Goal: Check status: Check status

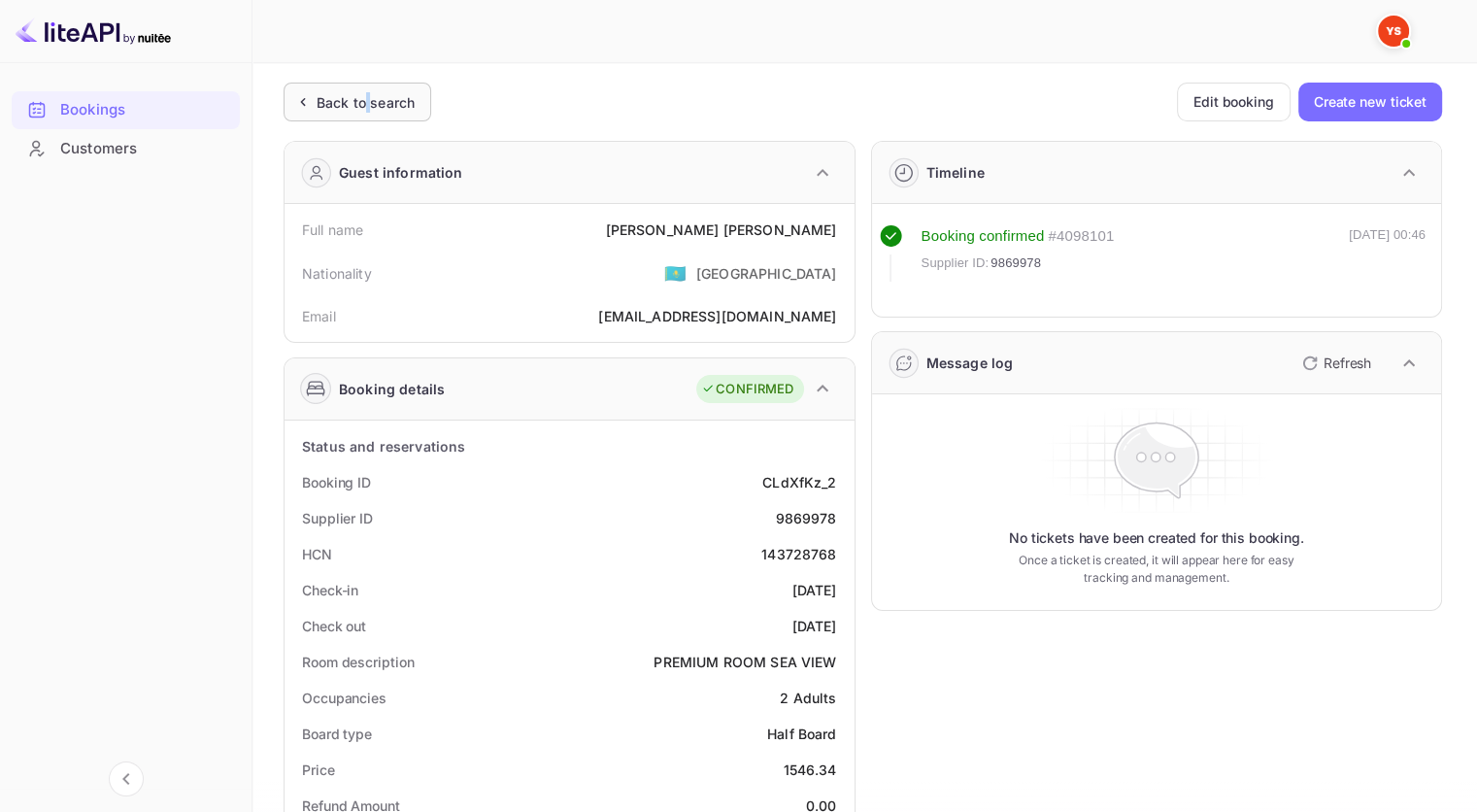
click at [365, 97] on div "Back to search" at bounding box center [365, 102] width 98 height 21
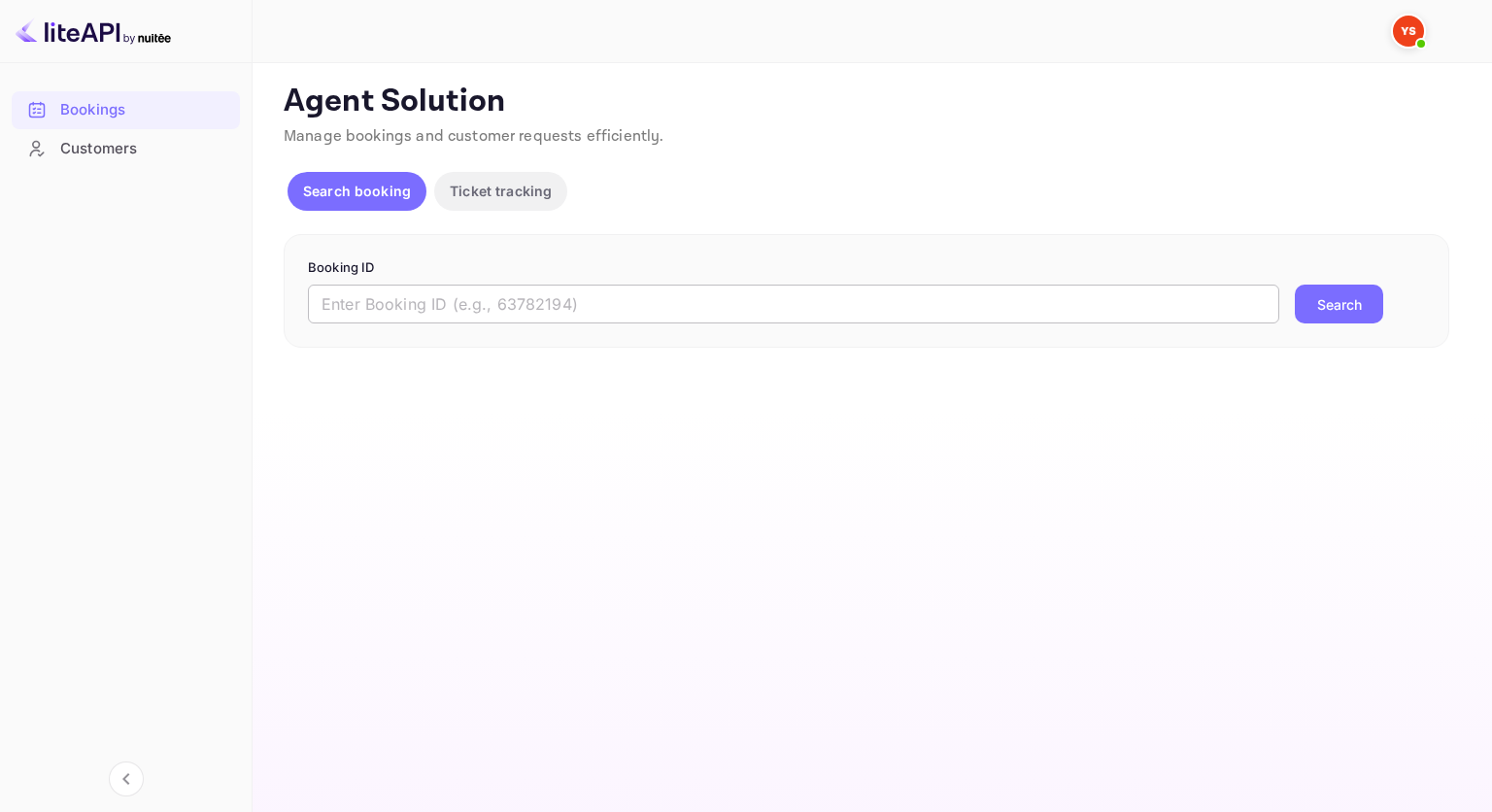
click at [479, 302] on input "text" at bounding box center [793, 304] width 971 height 39
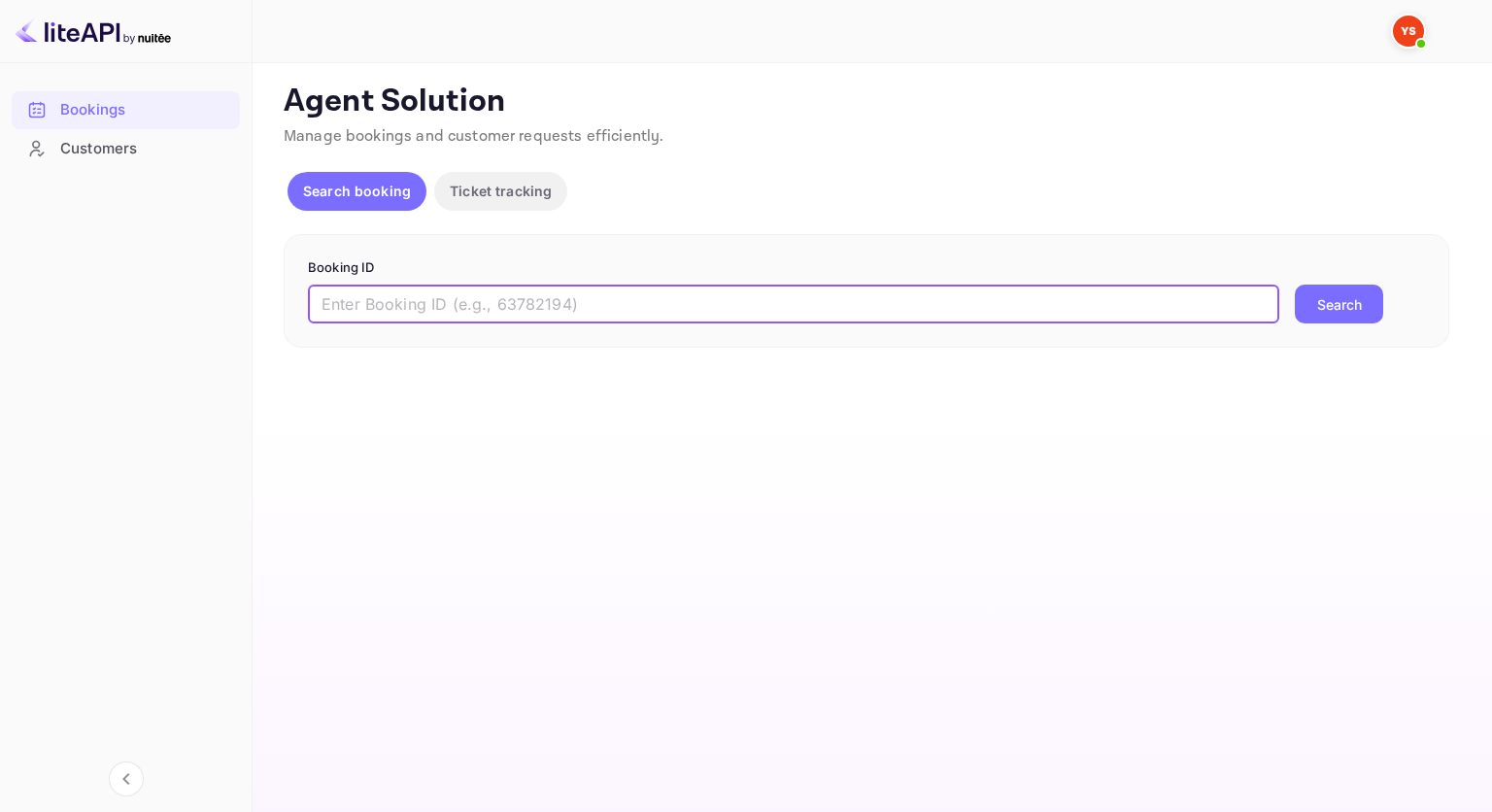
paste input "9925117"
type input "9925117"
click at [1350, 305] on button "Search" at bounding box center [1338, 304] width 88 height 39
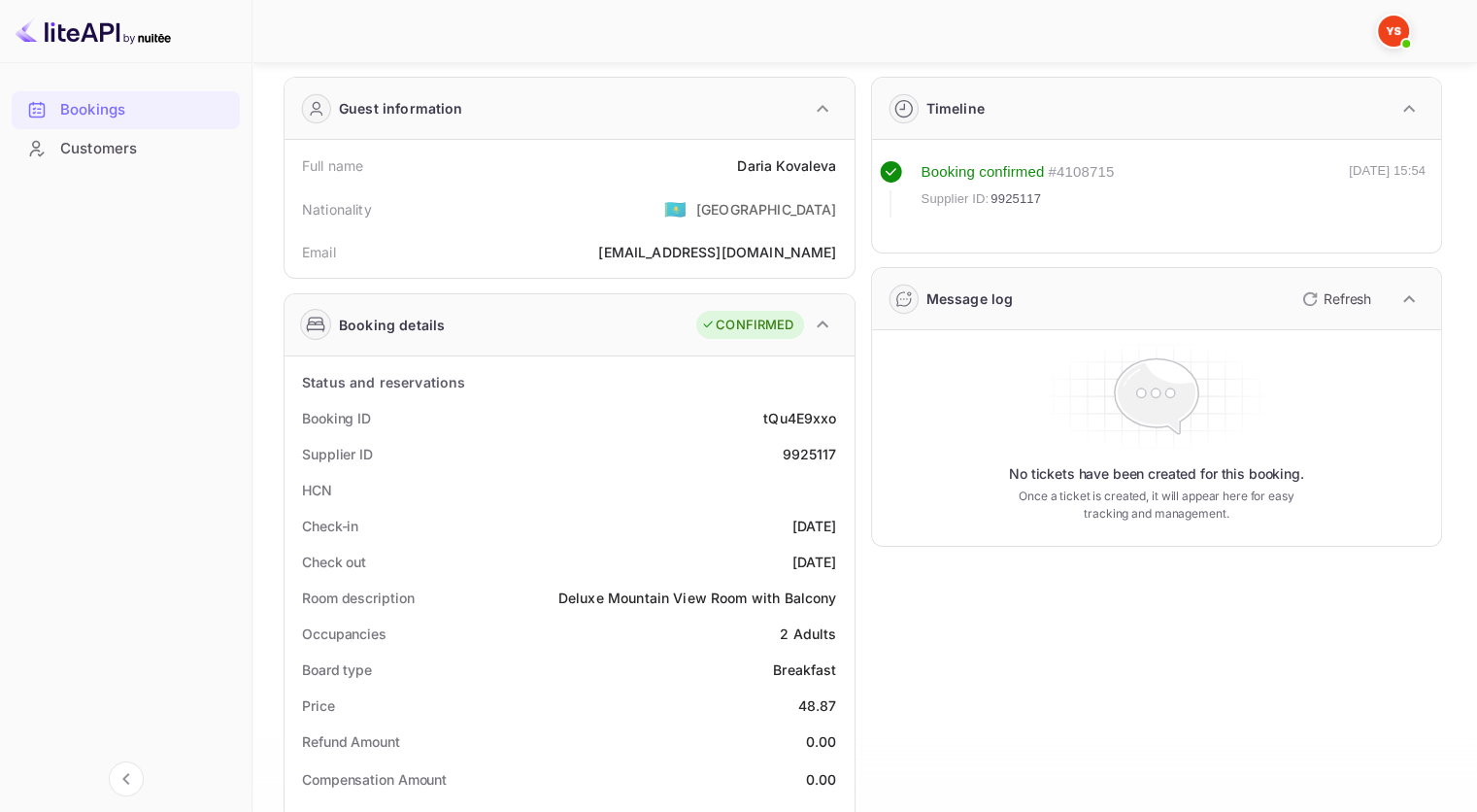
scroll to position [97, 0]
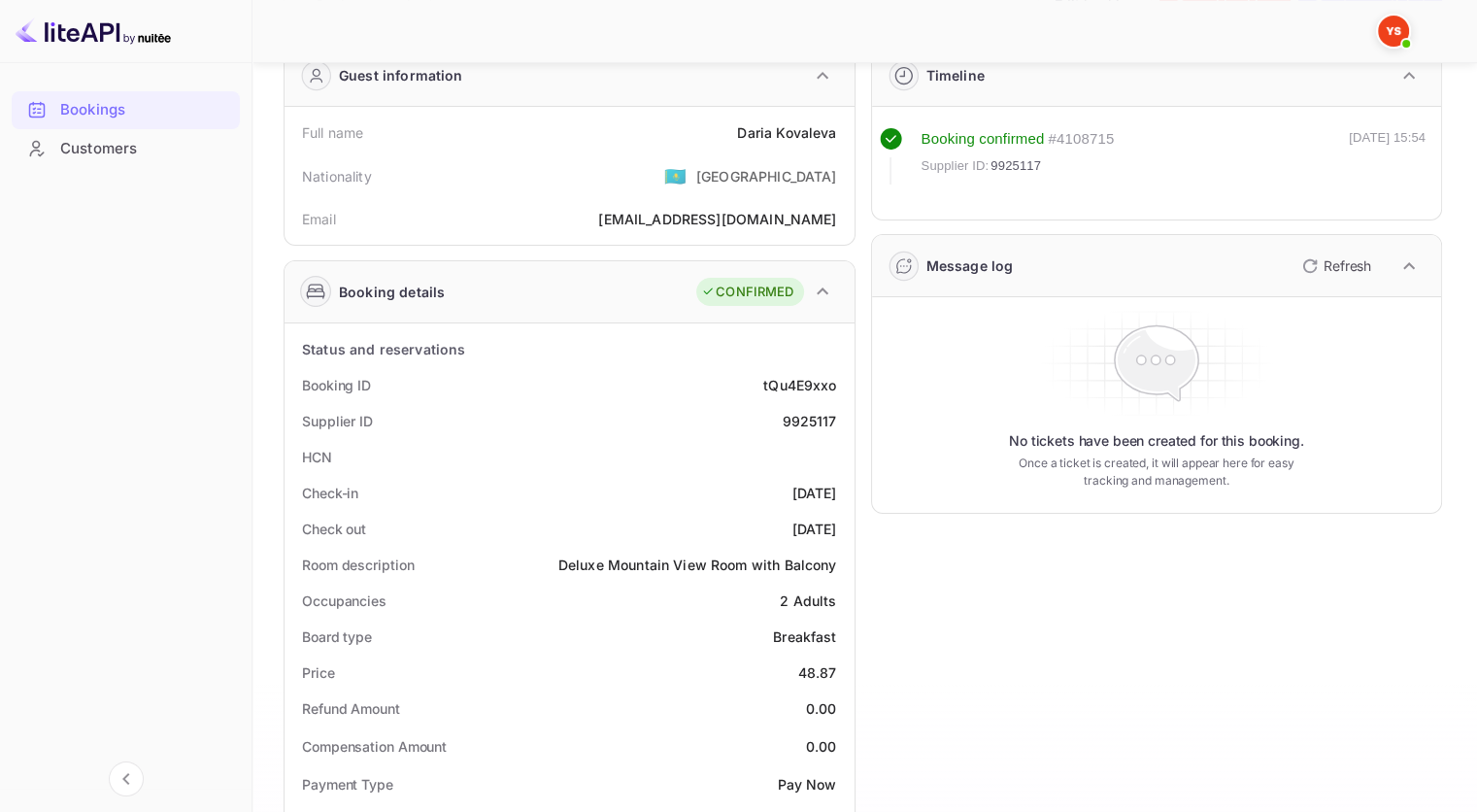
click at [820, 419] on div "9925117" at bounding box center [809, 420] width 55 height 21
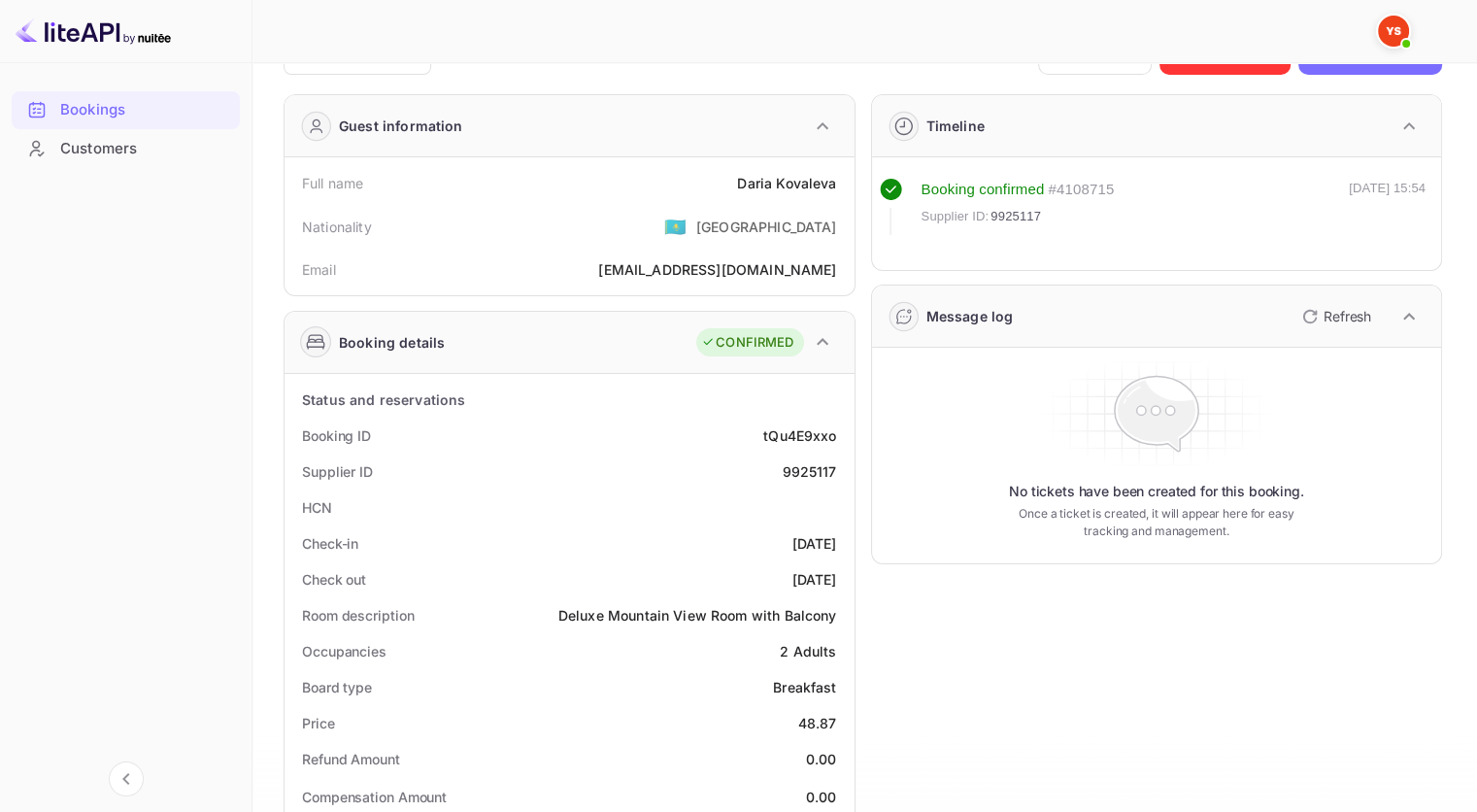
scroll to position [0, 0]
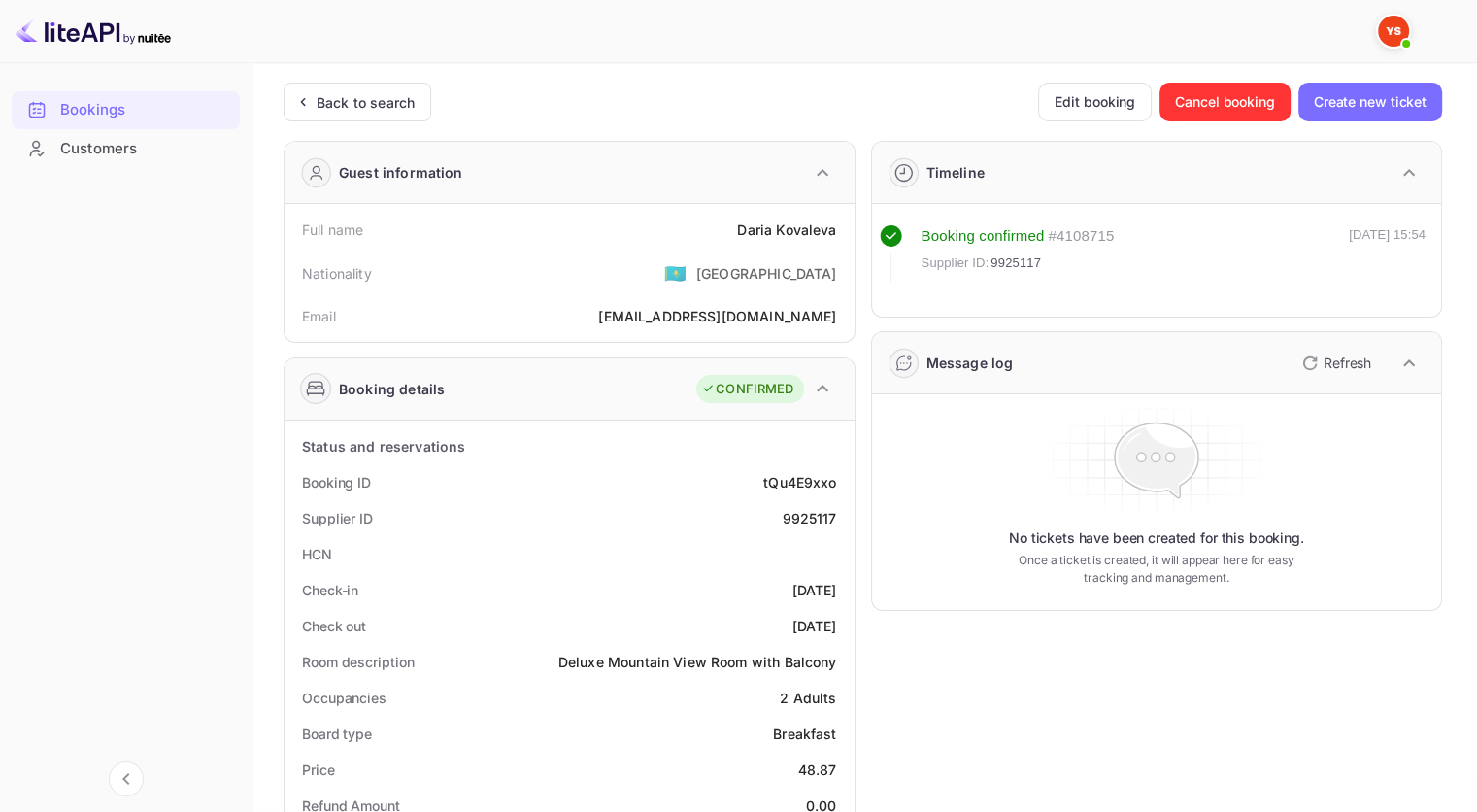
click at [821, 226] on div "[PERSON_NAME]" at bounding box center [786, 229] width 99 height 21
copy div "[PERSON_NAME]"
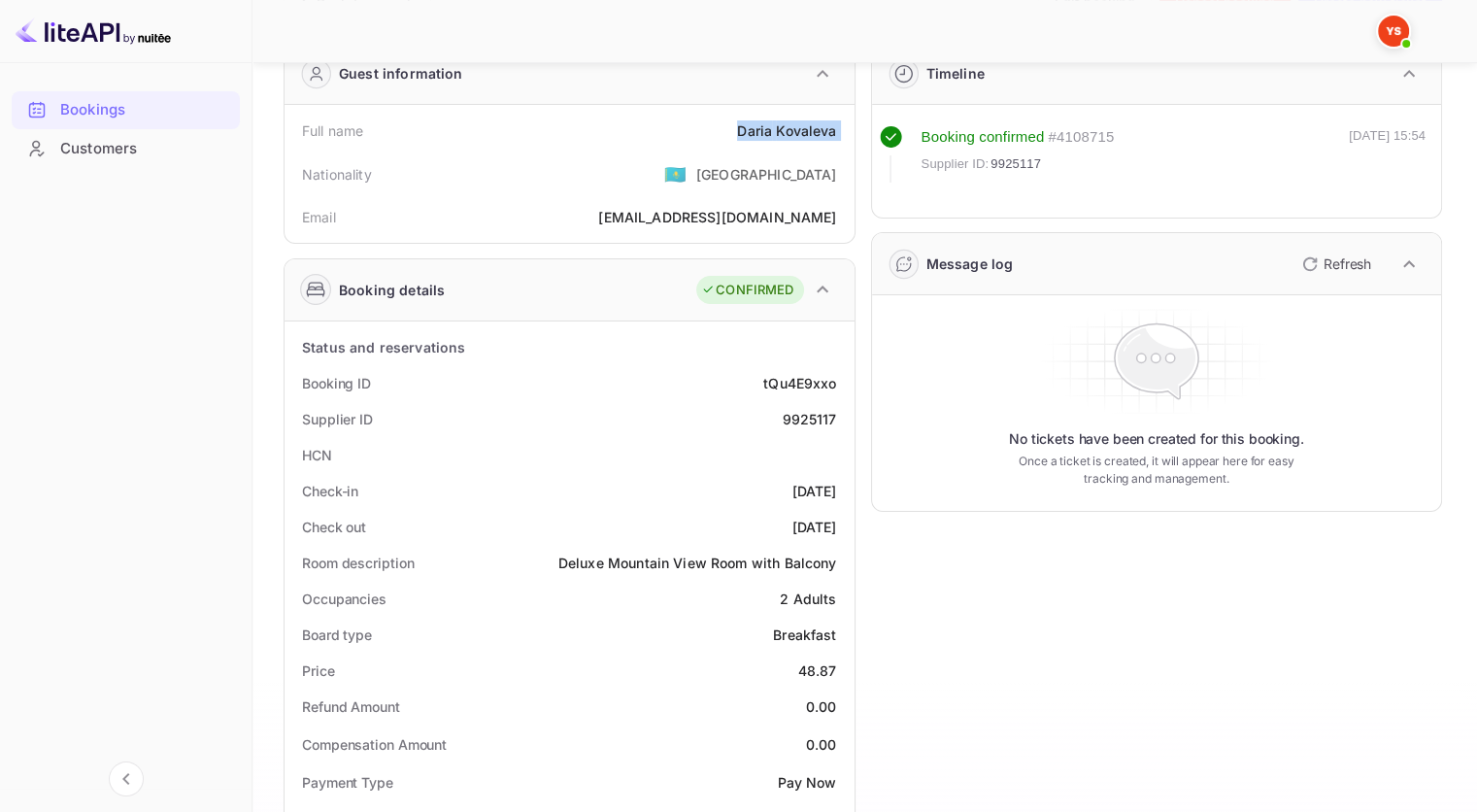
scroll to position [291, 0]
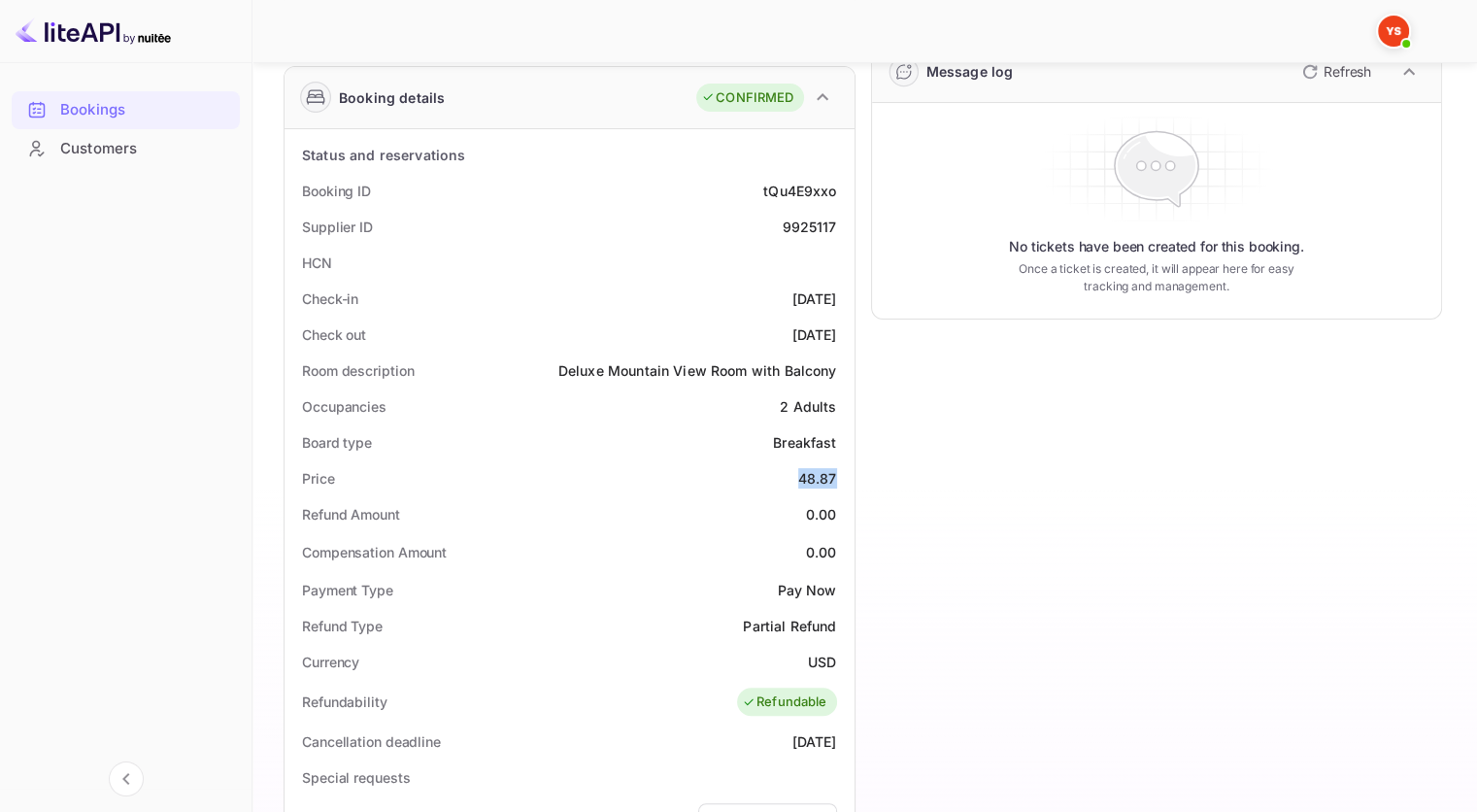
drag, startPoint x: 834, startPoint y: 474, endPoint x: 794, endPoint y: 478, distance: 40.2
click at [794, 478] on div "Price 48.87" at bounding box center [569, 478] width 554 height 36
copy div "48.87"
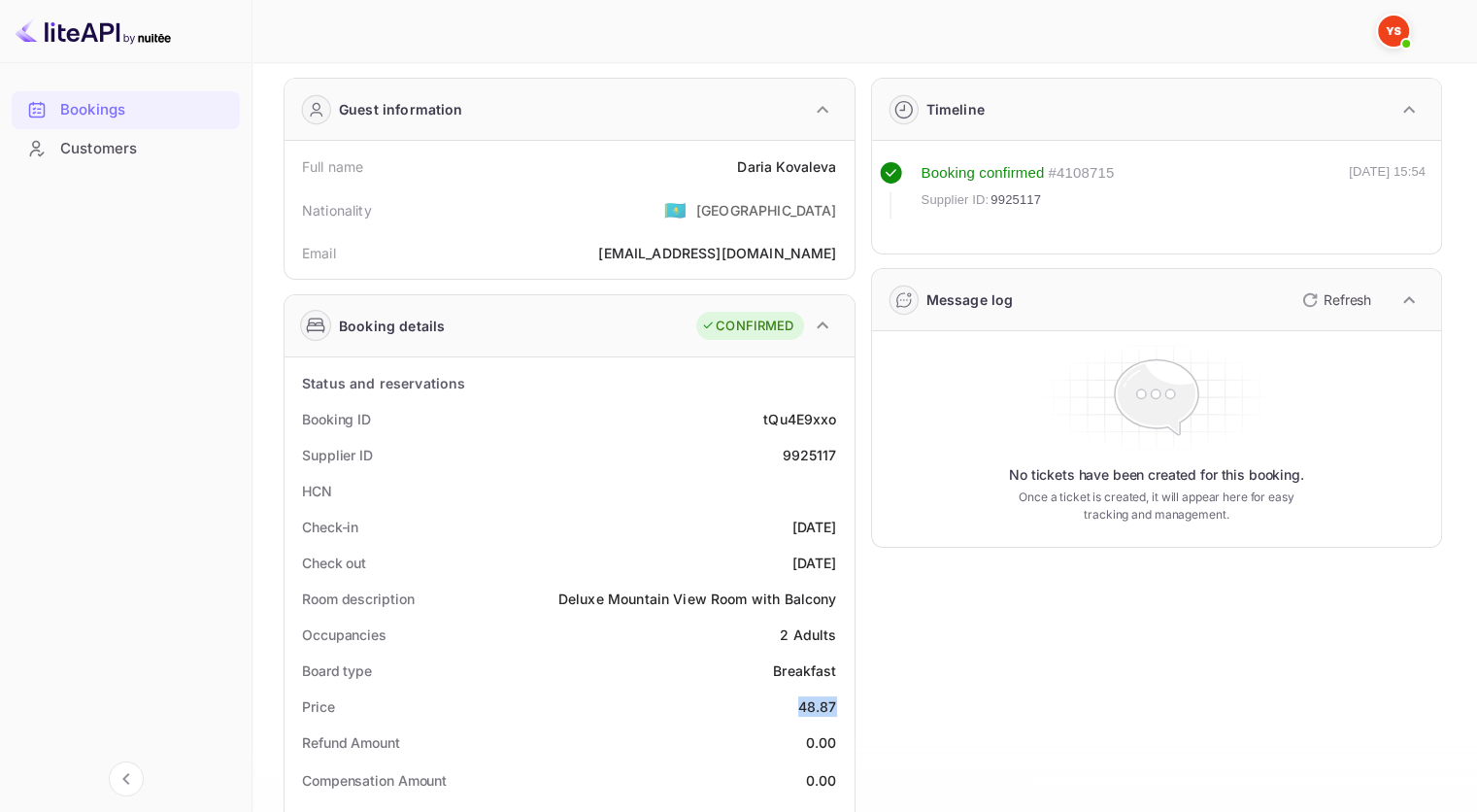
scroll to position [0, 0]
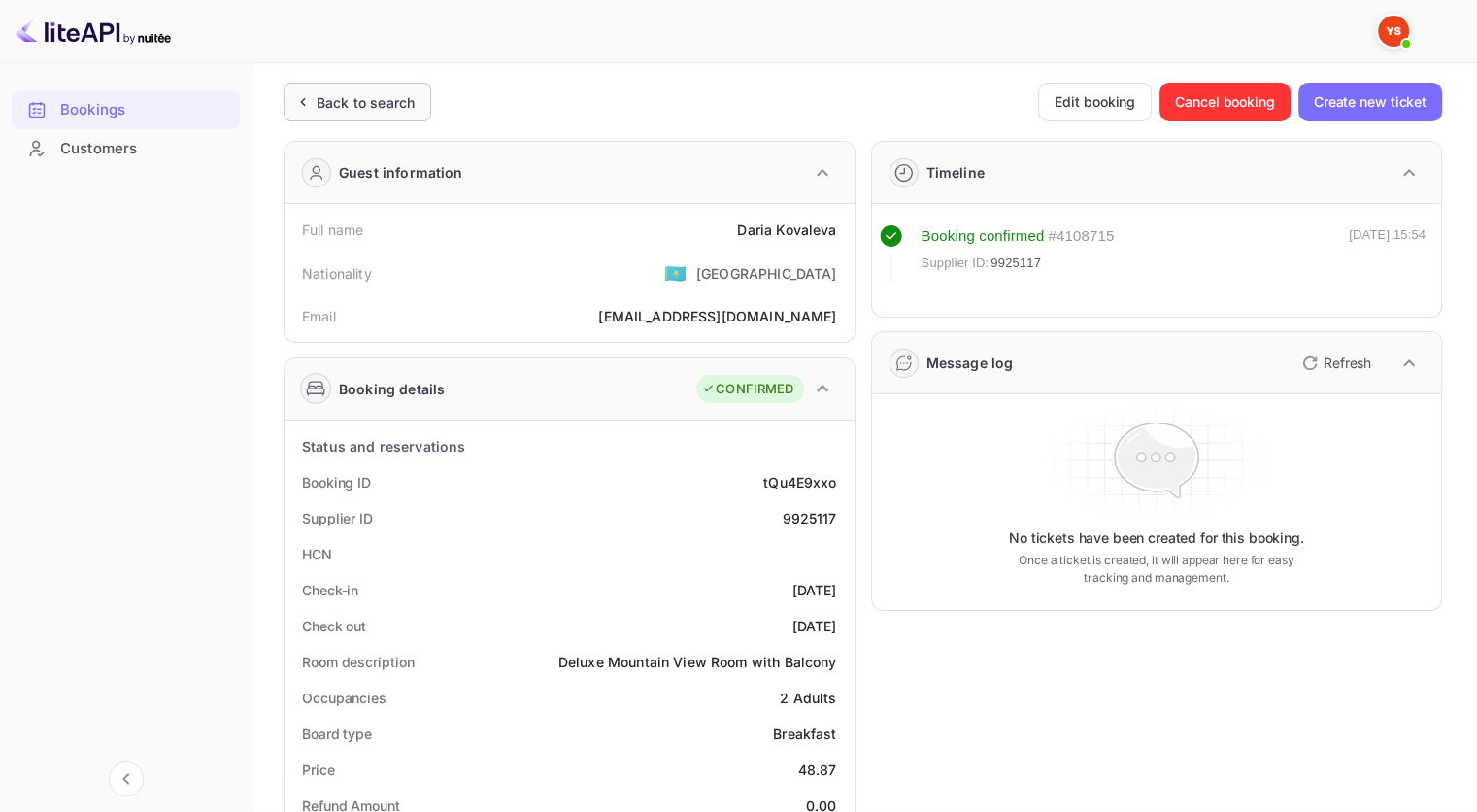
click at [316, 102] on div "Back to search" at bounding box center [365, 102] width 98 height 21
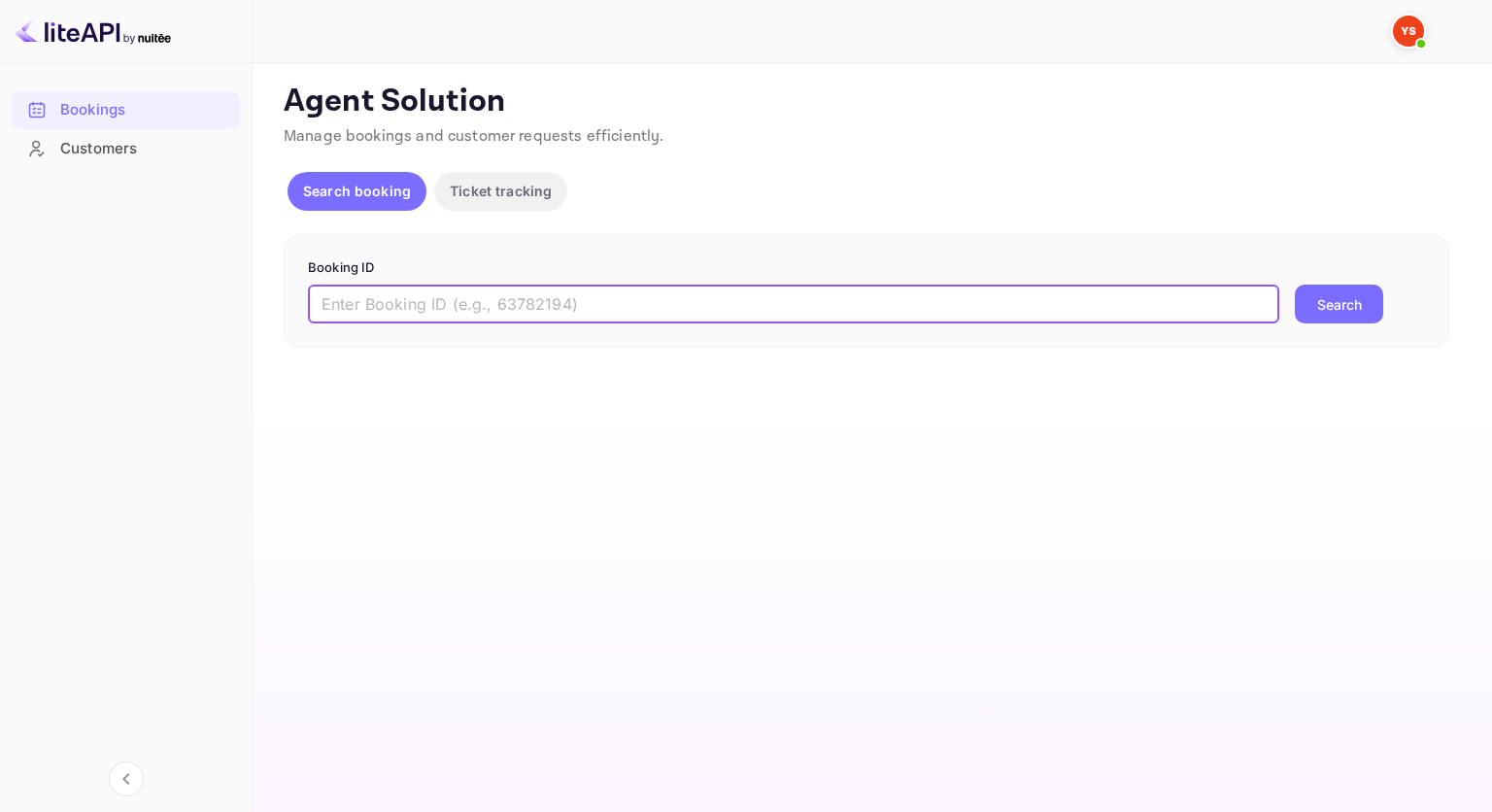
drag, startPoint x: 746, startPoint y: 299, endPoint x: 958, endPoint y: 286, distance: 212.4
click at [746, 299] on input "text" at bounding box center [793, 304] width 971 height 39
paste input "9416849"
type input "9416849"
click at [1354, 299] on button "Search" at bounding box center [1338, 304] width 88 height 39
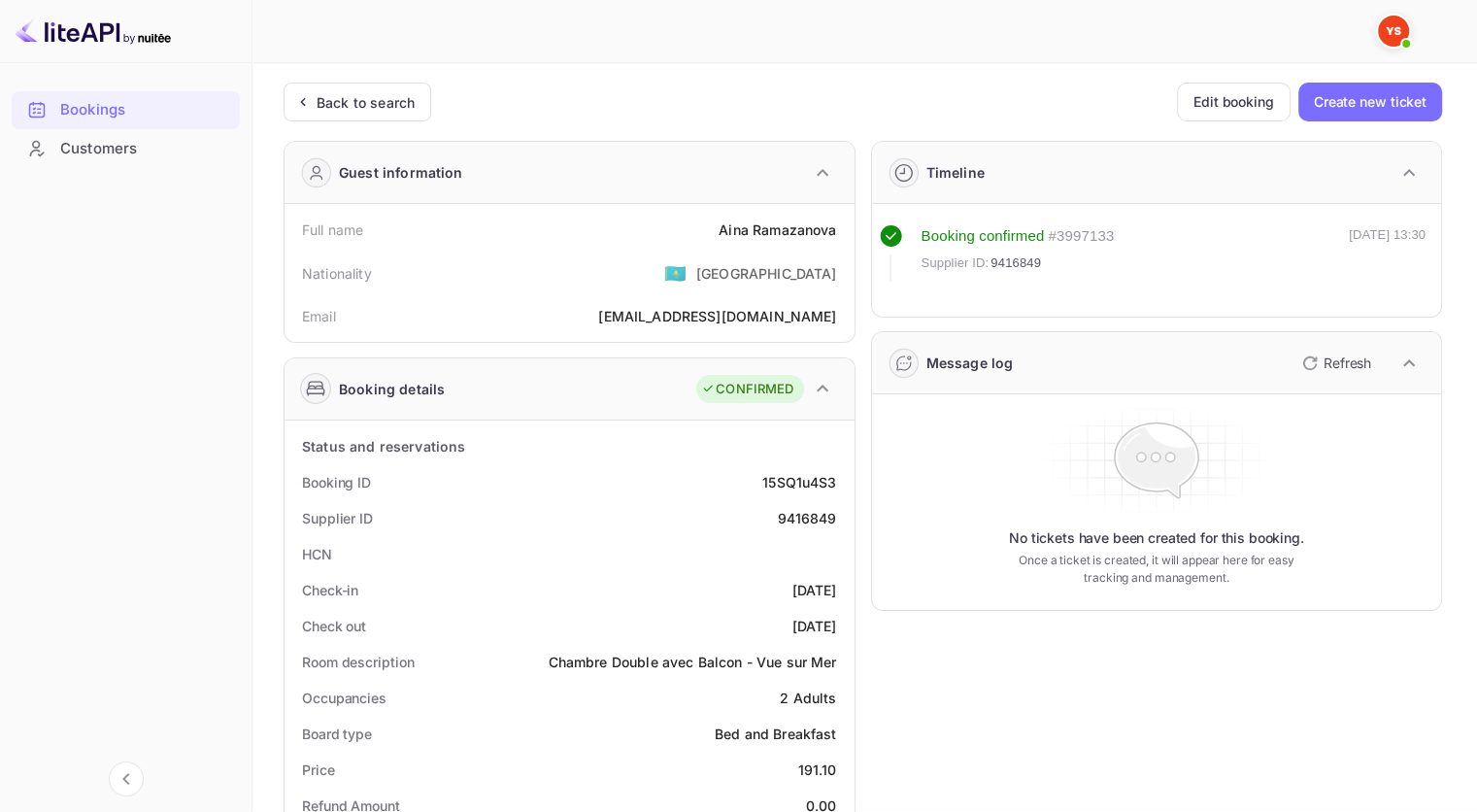
click at [804, 227] on div "[PERSON_NAME]" at bounding box center [778, 229] width 118 height 21
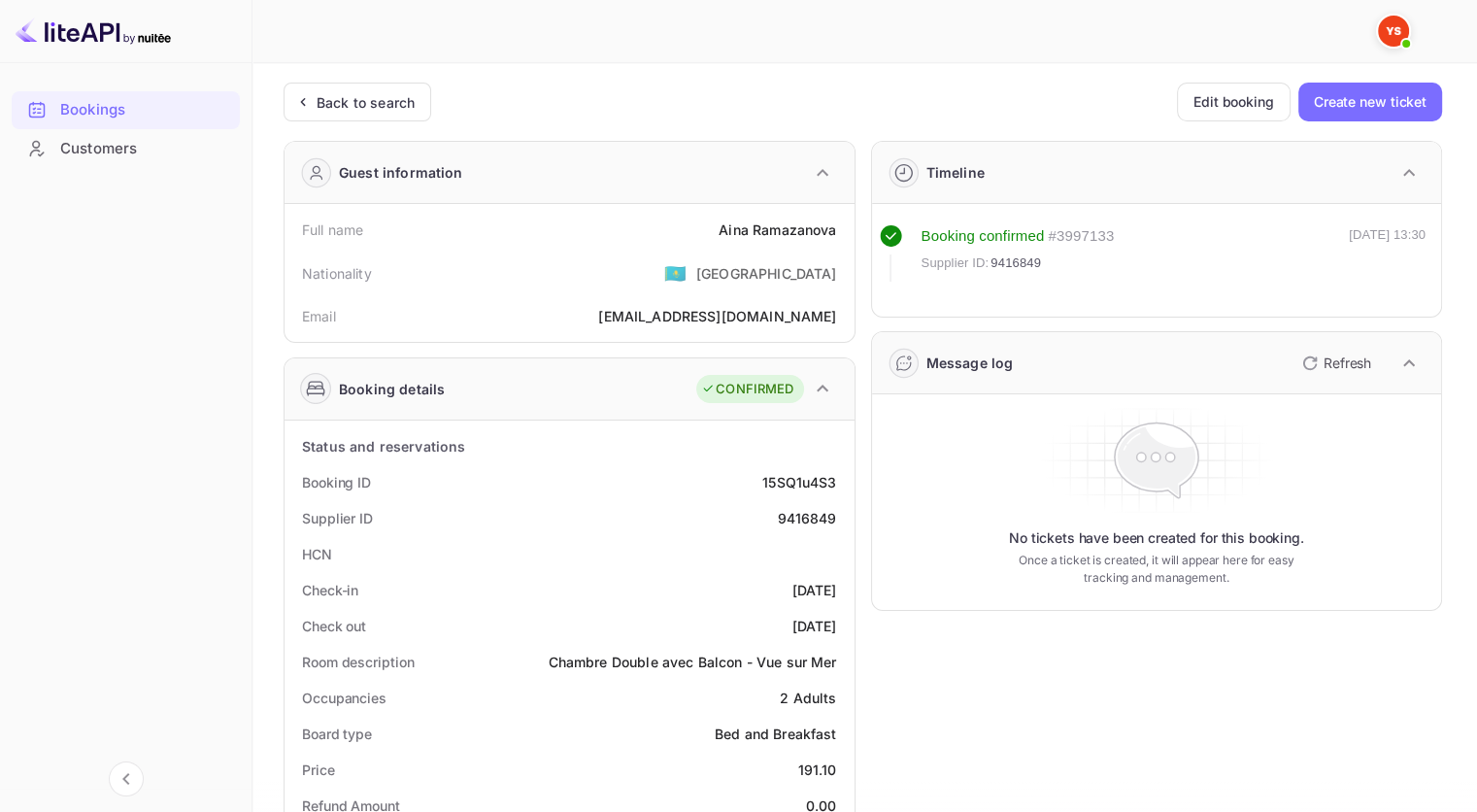
click at [813, 518] on div "9416849" at bounding box center [806, 517] width 59 height 21
copy div "9416849"
drag, startPoint x: 838, startPoint y: 231, endPoint x: 672, endPoint y: 229, distance: 166.0
click at [672, 229] on div "Full name [PERSON_NAME]" at bounding box center [569, 229] width 554 height 36
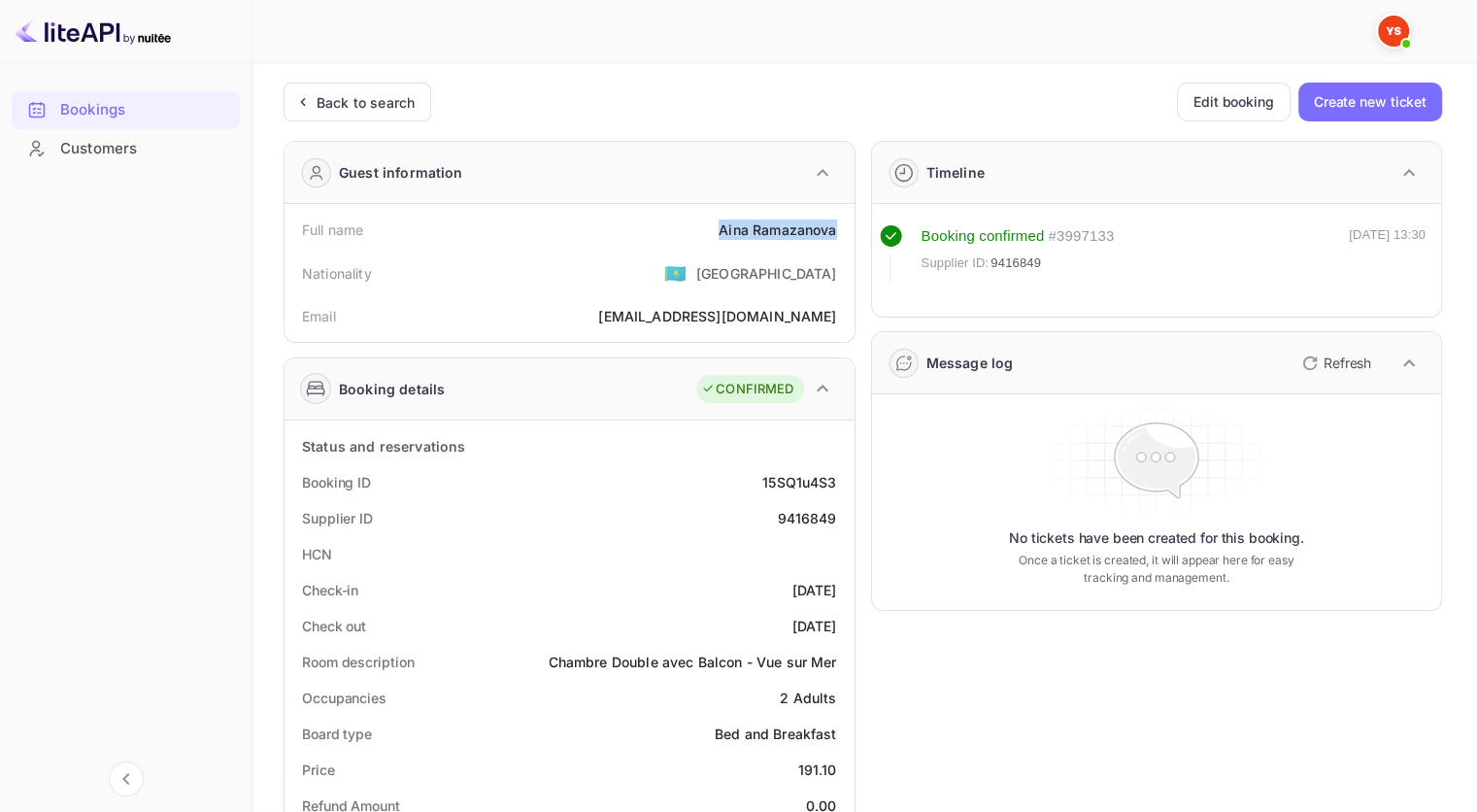
copy div "[PERSON_NAME]"
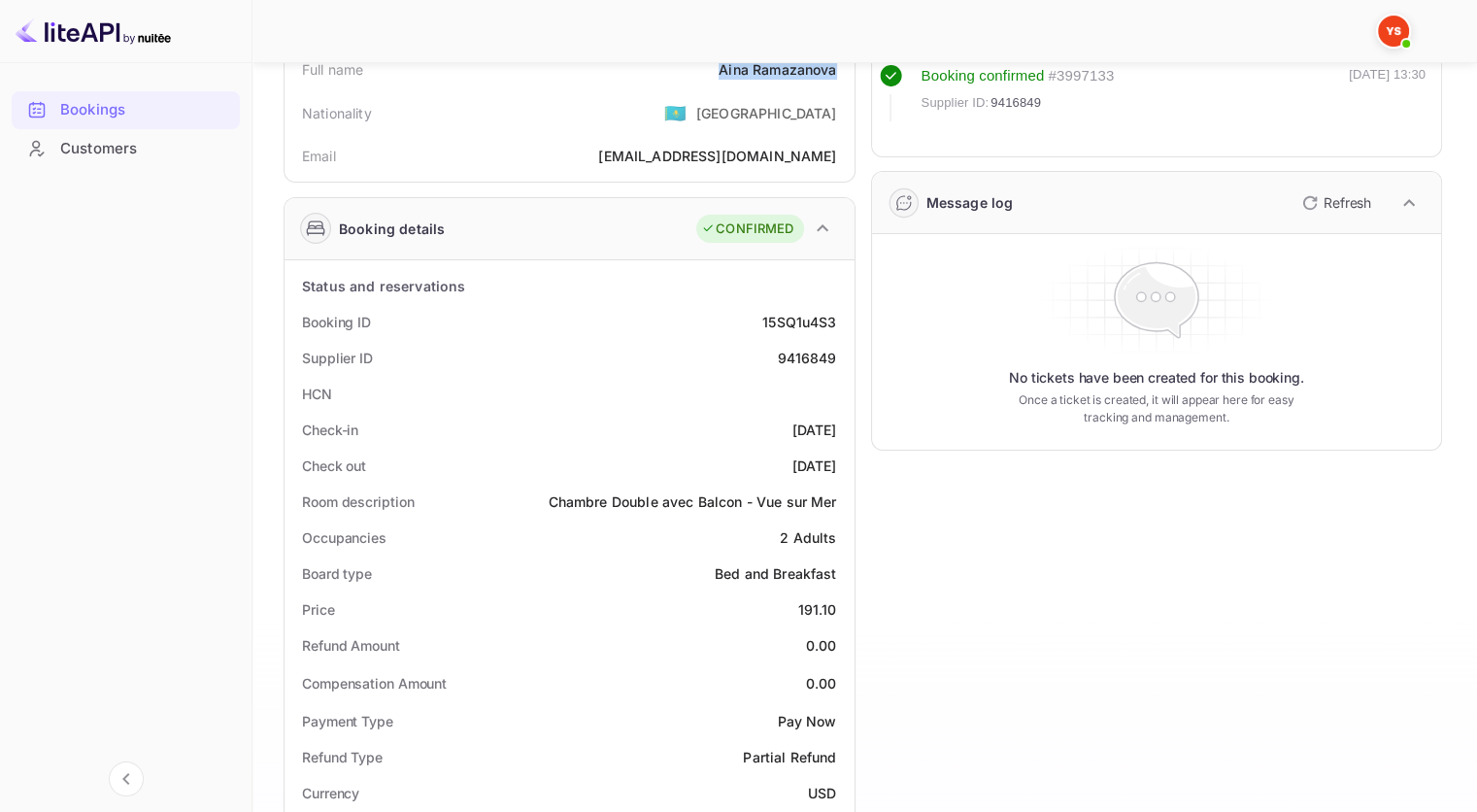
scroll to position [194, 0]
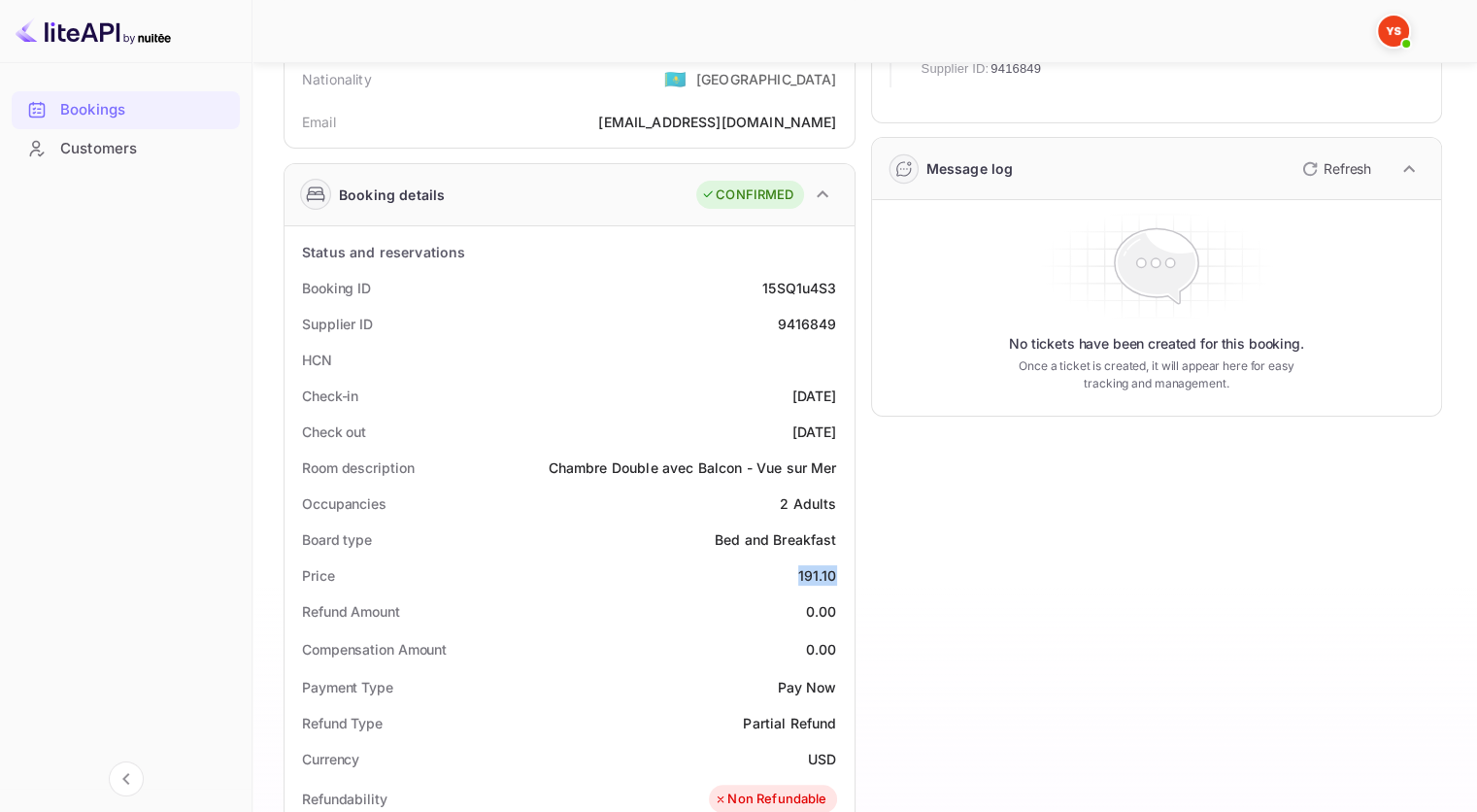
drag, startPoint x: 837, startPoint y: 571, endPoint x: 792, endPoint y: 574, distance: 45.1
click at [792, 574] on div "Price 191.10" at bounding box center [569, 575] width 554 height 36
copy div "191.10"
